Goal: Task Accomplishment & Management: Use online tool/utility

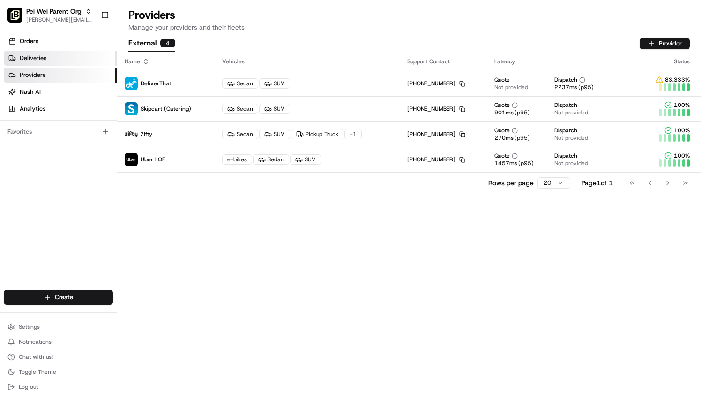
click at [38, 62] on span "Deliveries" at bounding box center [33, 58] width 27 height 8
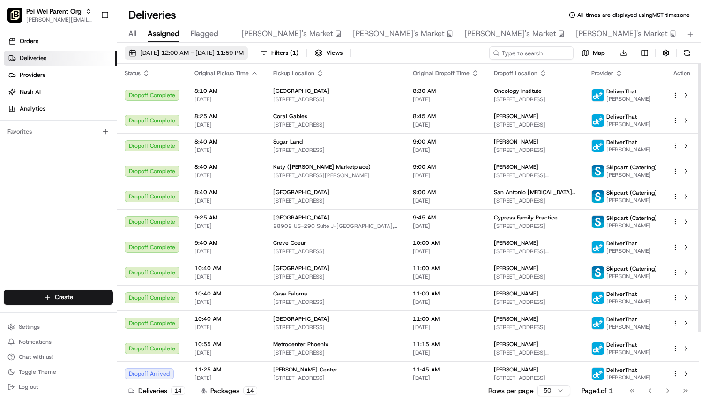
click at [244, 51] on span "[DATE] 12:00 AM - [DATE] 11:59 PM" at bounding box center [192, 53] width 104 height 8
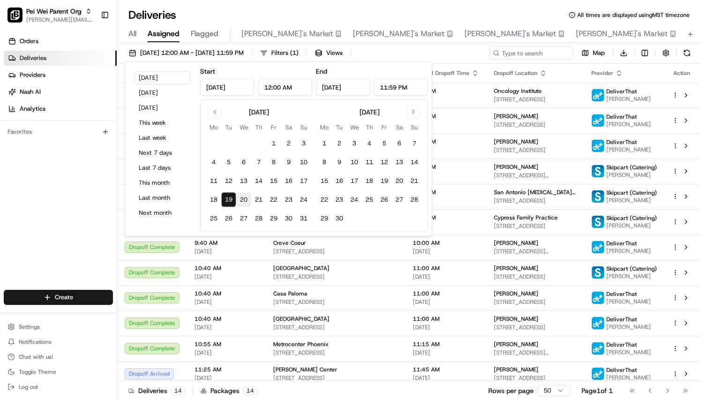
click at [240, 197] on button "20" at bounding box center [243, 199] width 15 height 15
type input "[DATE]"
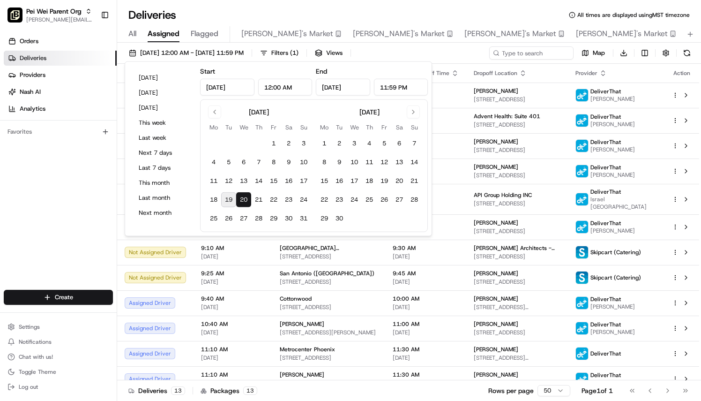
click at [77, 222] on div "Orders Deliveries Providers [PERSON_NAME] Analytics Favorites" at bounding box center [58, 162] width 117 height 265
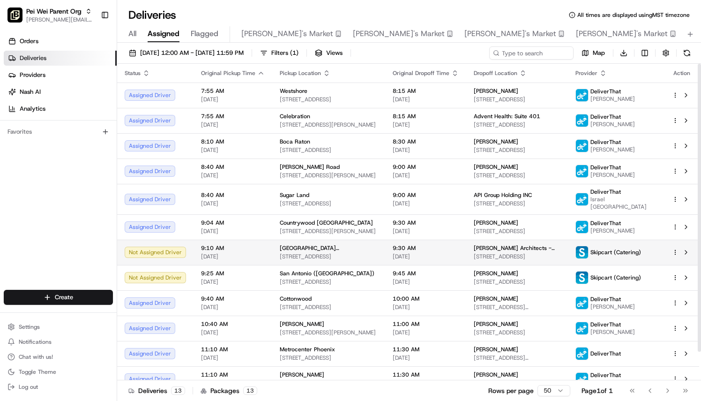
scroll to position [31, 0]
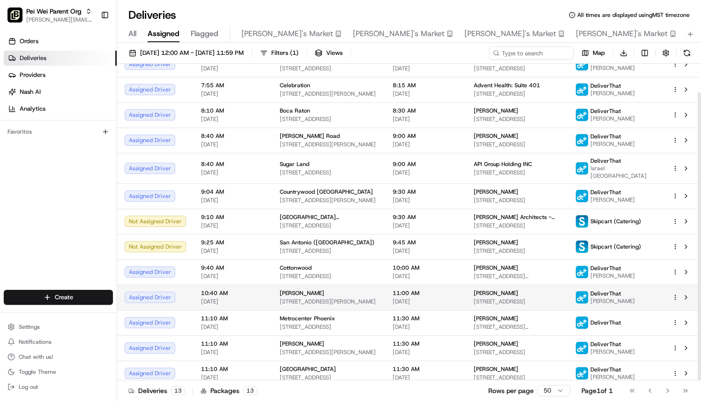
click at [272, 293] on td "[PERSON_NAME] [STREET_ADDRESS][PERSON_NAME]" at bounding box center [328, 297] width 113 height 25
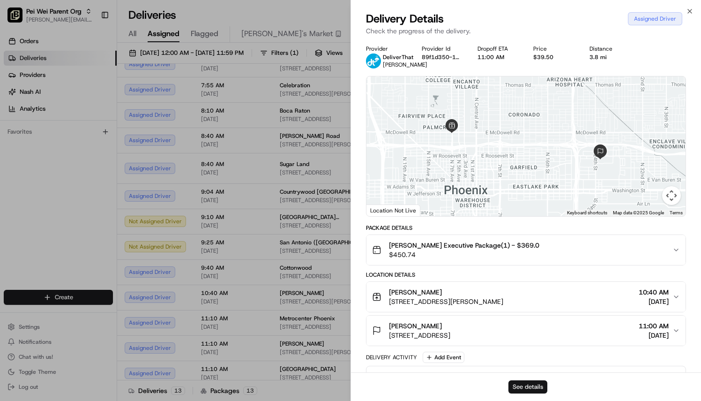
click at [529, 383] on button "See details" at bounding box center [528, 386] width 39 height 13
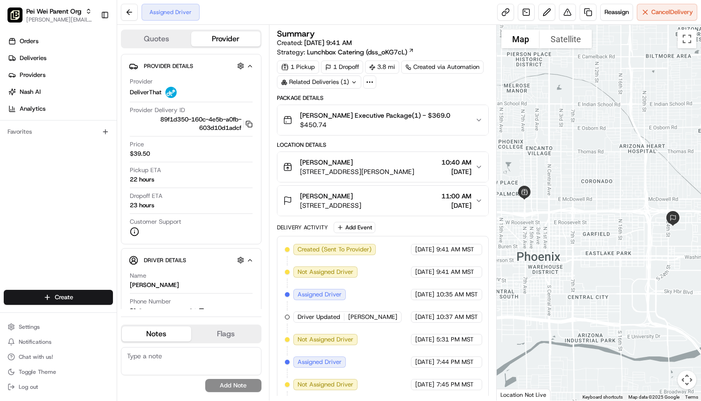
click at [476, 166] on icon "button" at bounding box center [479, 167] width 8 height 8
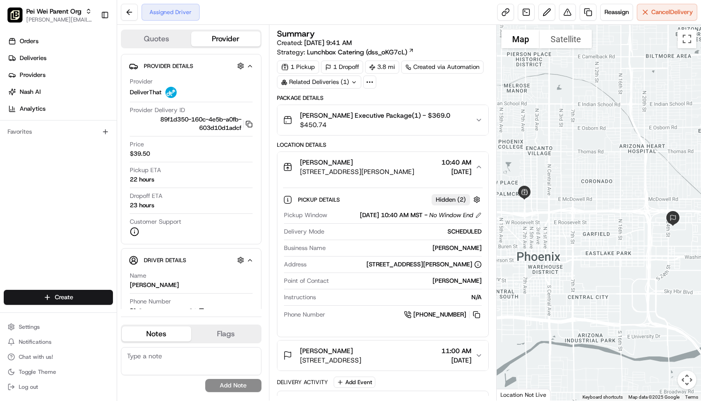
click at [479, 121] on icon "button" at bounding box center [479, 120] width 8 height 8
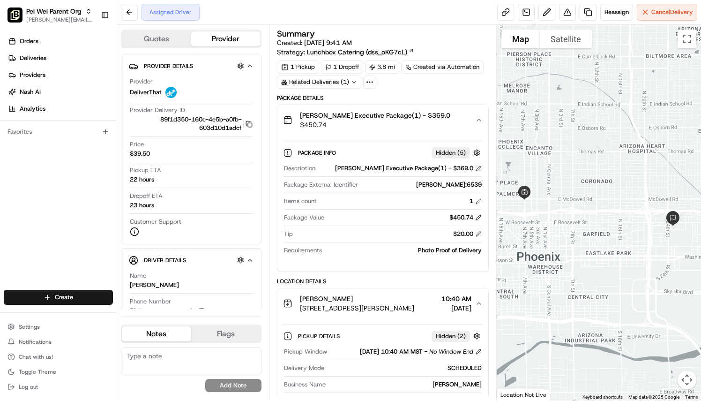
click at [477, 168] on button at bounding box center [478, 168] width 7 height 7
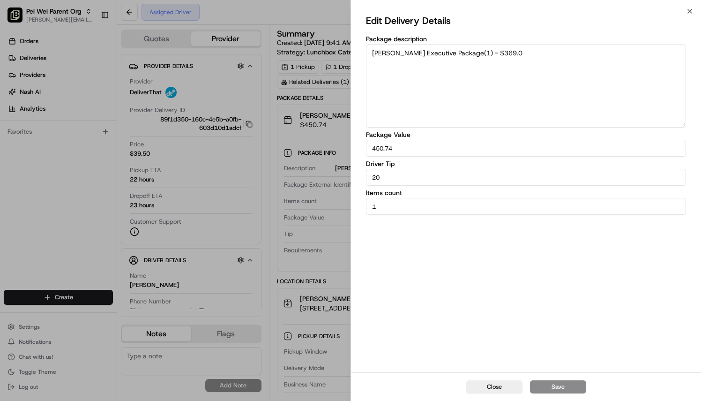
drag, startPoint x: 510, startPoint y: 55, endPoint x: 365, endPoint y: 43, distance: 145.4
click at [365, 43] on div "Edit Delivery Details Package description [PERSON_NAME] Executive Package(1) - …" at bounding box center [526, 191] width 350 height 361
click at [589, 52] on textarea "Deliver to [GEOGRAPHIC_DATA][MEDICAL_DATA]. On site contact [PERSON_NAME] [PHON…" at bounding box center [526, 85] width 320 height 83
click at [612, 51] on textarea "Deliver to [GEOGRAPHIC_DATA][MEDICAL_DATA]. On site contact [PERSON_NAME] [PHON…" at bounding box center [526, 85] width 320 height 83
type textarea "Deliver to [GEOGRAPHIC_DATA][MEDICAL_DATA]. On site contact [PERSON_NAME] [PHON…"
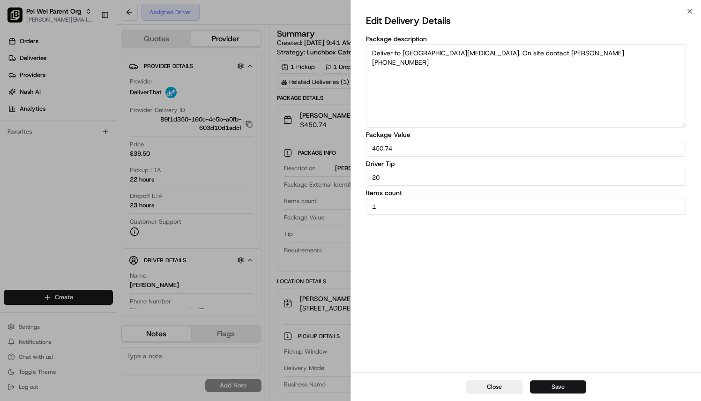
click at [576, 384] on button "Save" at bounding box center [558, 386] width 56 height 13
